Goal: Task Accomplishment & Management: Use online tool/utility

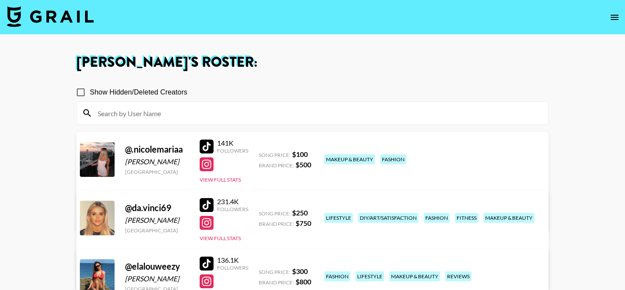
click at [80, 23] on img at bounding box center [50, 16] width 87 height 21
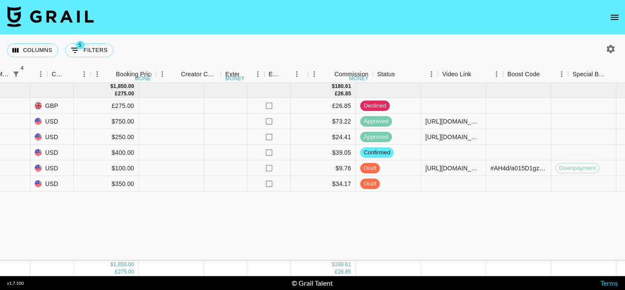
scroll to position [0, 741]
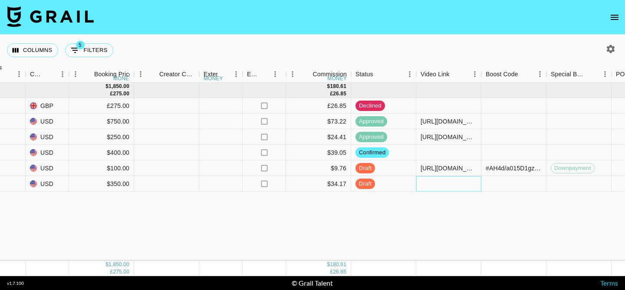
click at [440, 185] on div at bounding box center [448, 184] width 65 height 16
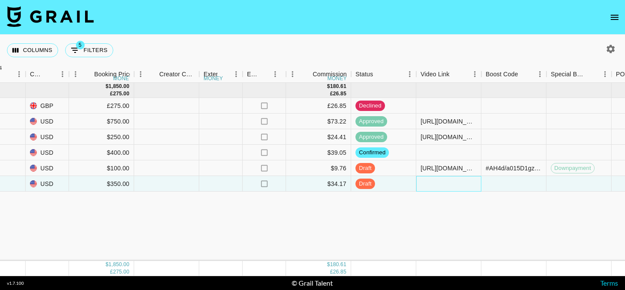
click at [440, 185] on div at bounding box center [448, 184] width 65 height 16
type input "[URL][DOMAIN_NAME]"
click at [437, 214] on div "[DATE] ( 6 ) $ 1,850.00 £ 275.00 $ 180.61 £ 26.85 ZG6Gqz9QD5qyH0i0puAP reczVKZj…" at bounding box center [180, 172] width 1843 height 178
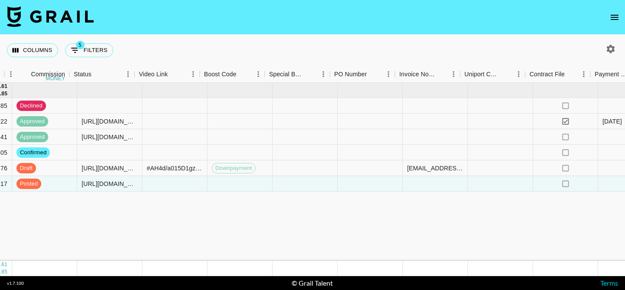
scroll to position [0, 1218]
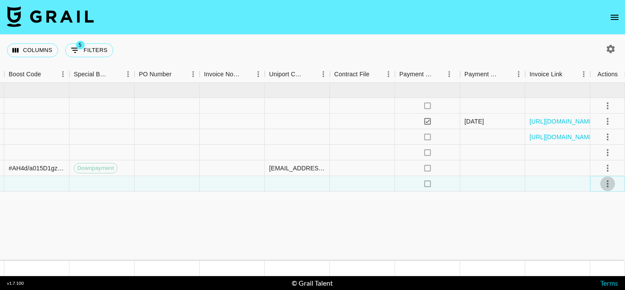
click at [613, 184] on icon "select merge strategy" at bounding box center [608, 184] width 10 height 10
click at [588, 267] on div "Approve" at bounding box center [589, 265] width 26 height 10
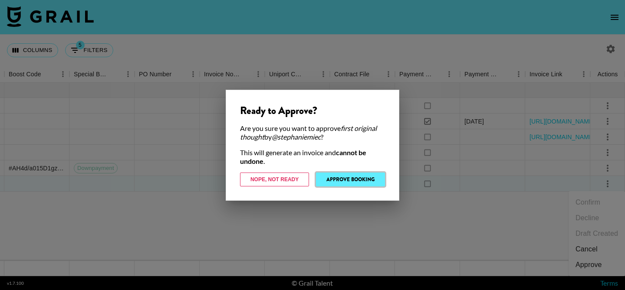
click at [357, 183] on button "Approve Booking" at bounding box center [350, 180] width 69 height 14
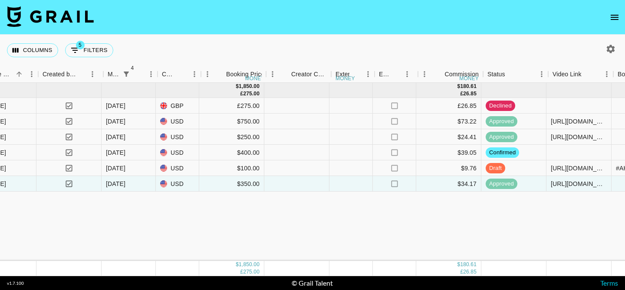
scroll to position [0, 605]
